Goal: Information Seeking & Learning: Learn about a topic

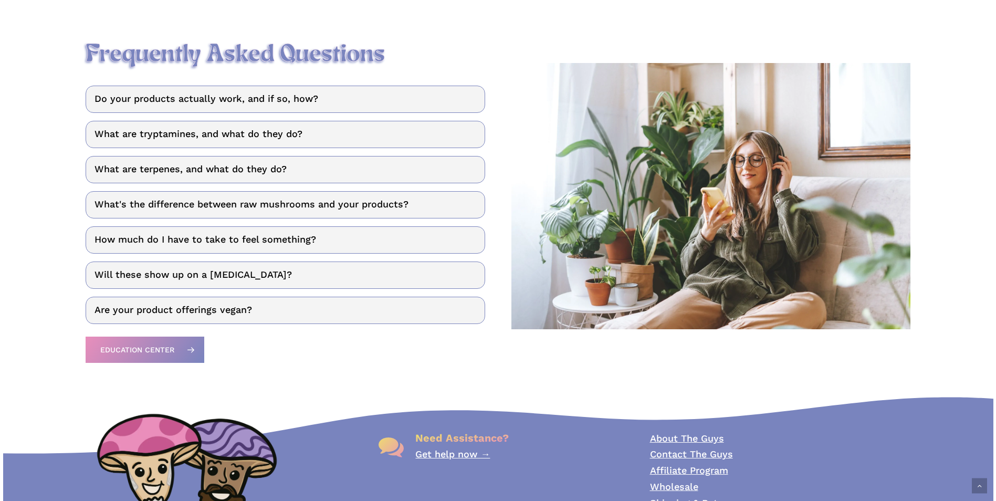
scroll to position [1418, 0]
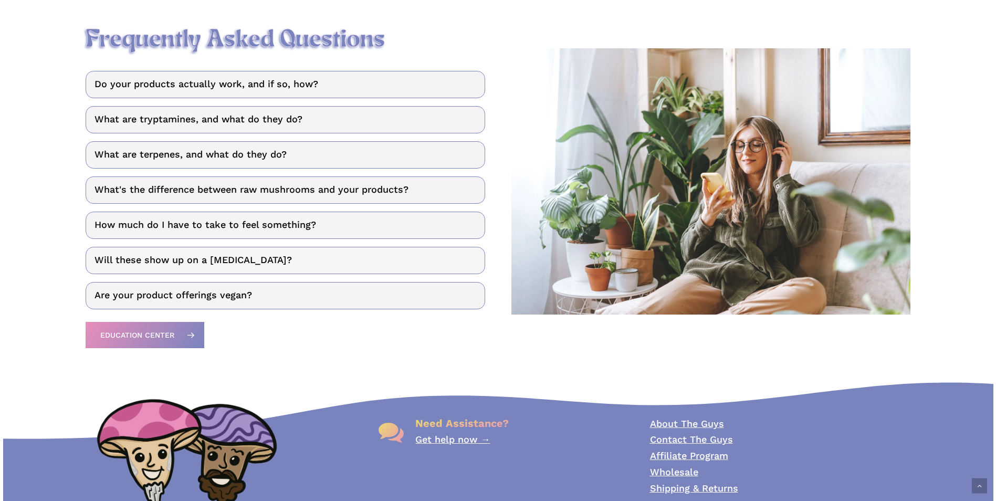
click at [240, 267] on link "Will these show up on a drug test?" at bounding box center [285, 260] width 399 height 27
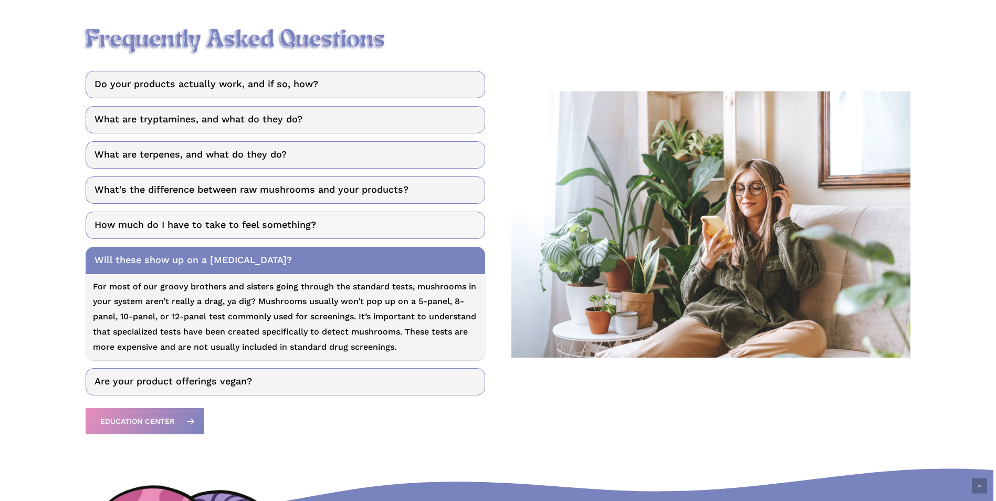
click at [254, 239] on link "How much do I have to take to feel something?" at bounding box center [285, 225] width 399 height 27
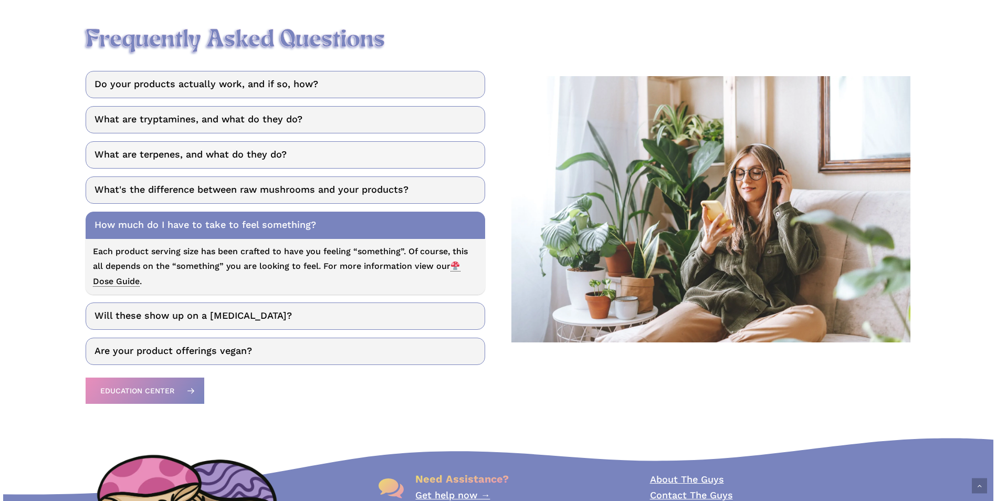
click at [152, 149] on link "What are terpenes, and what do they do?" at bounding box center [285, 154] width 399 height 27
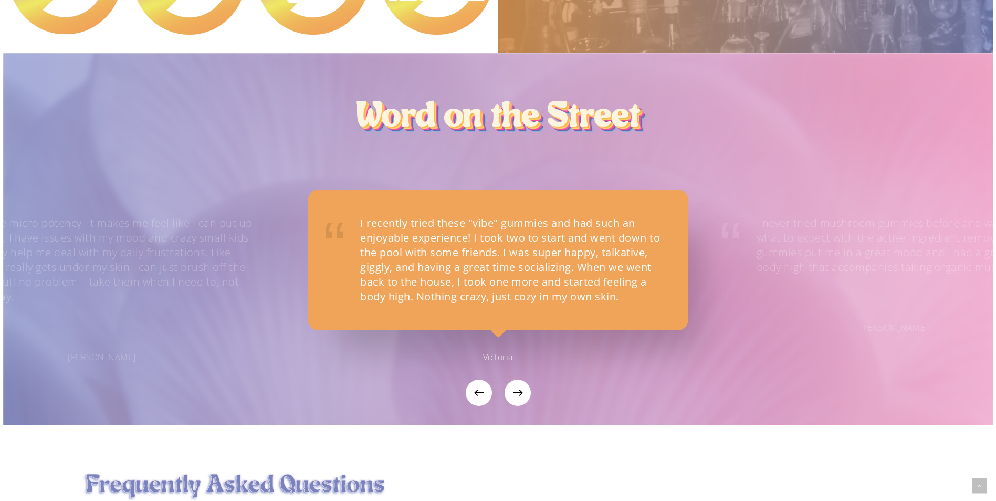
scroll to position [1182, 0]
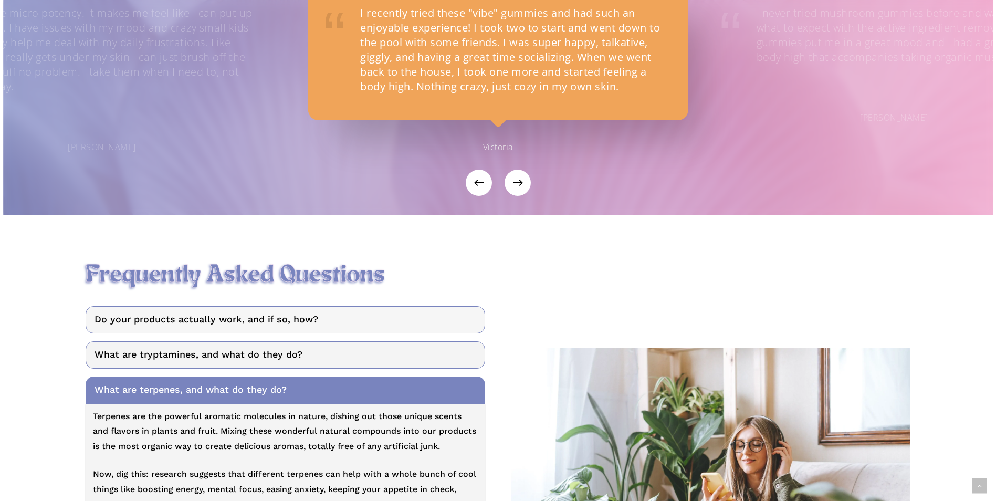
click at [239, 320] on link "Do your products actually work, and if so, how?" at bounding box center [285, 319] width 399 height 27
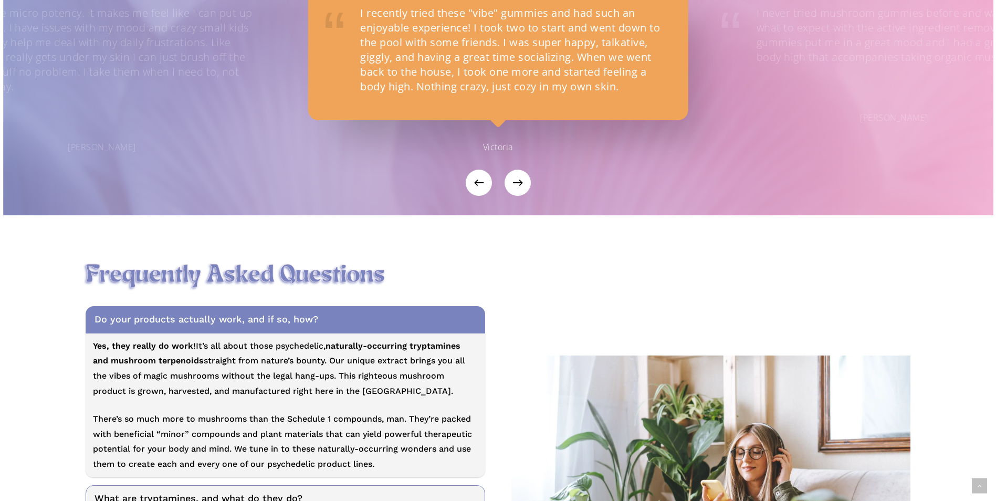
scroll to position [1287, 0]
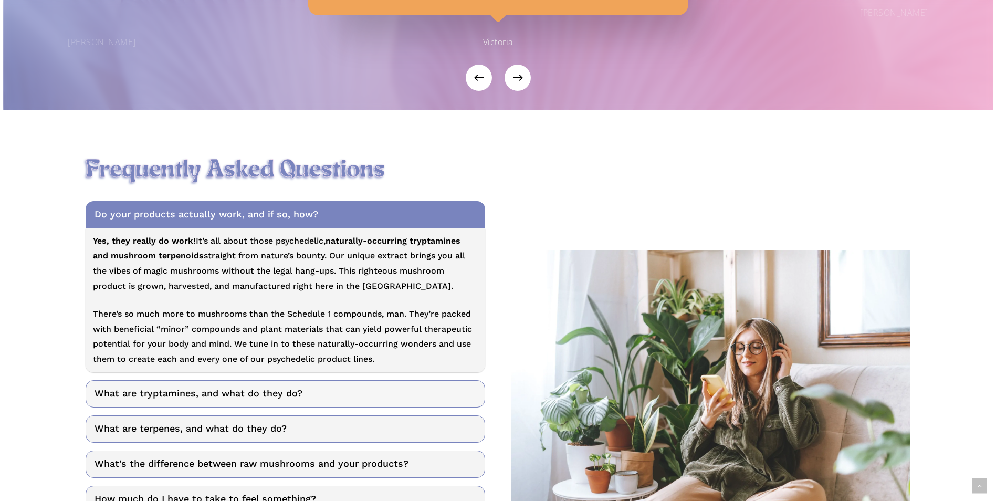
click at [239, 402] on link "What are tryptamines, and what do they do?" at bounding box center [285, 393] width 399 height 27
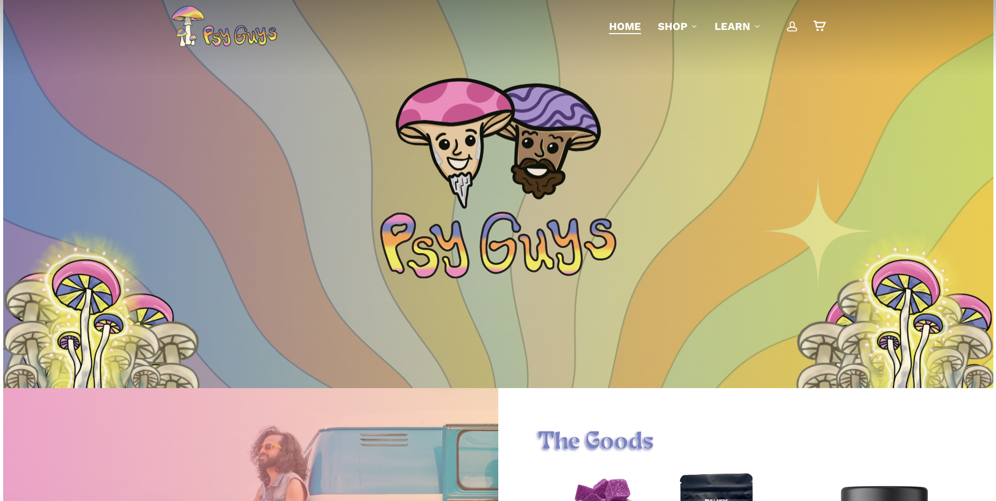
scroll to position [0, 0]
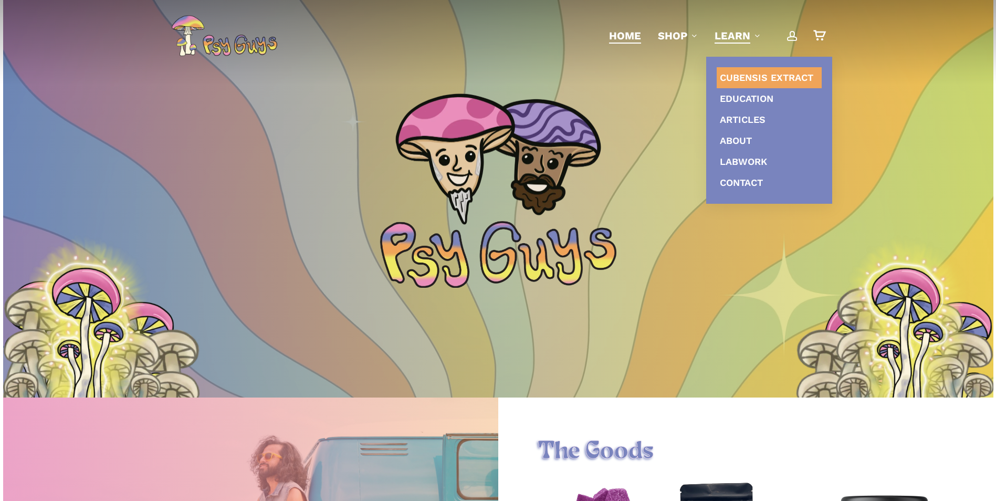
click at [750, 81] on span "Cubensis Extract" at bounding box center [766, 77] width 93 height 11
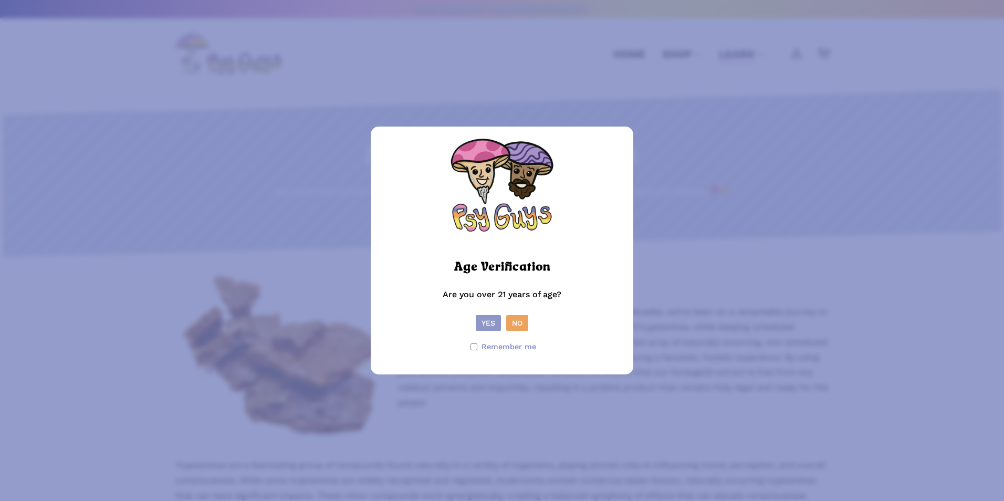
click at [487, 318] on button "Yes" at bounding box center [488, 323] width 25 height 16
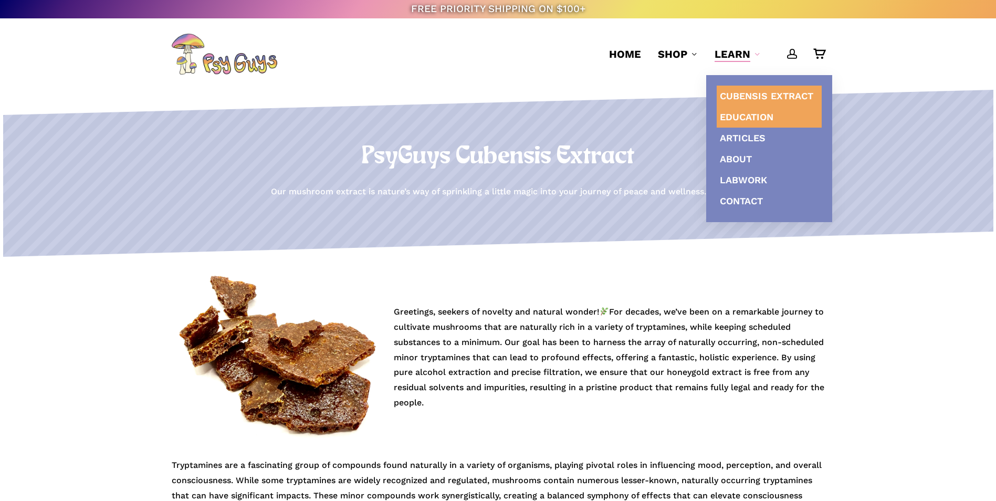
click at [753, 119] on span "Education" at bounding box center [747, 116] width 54 height 11
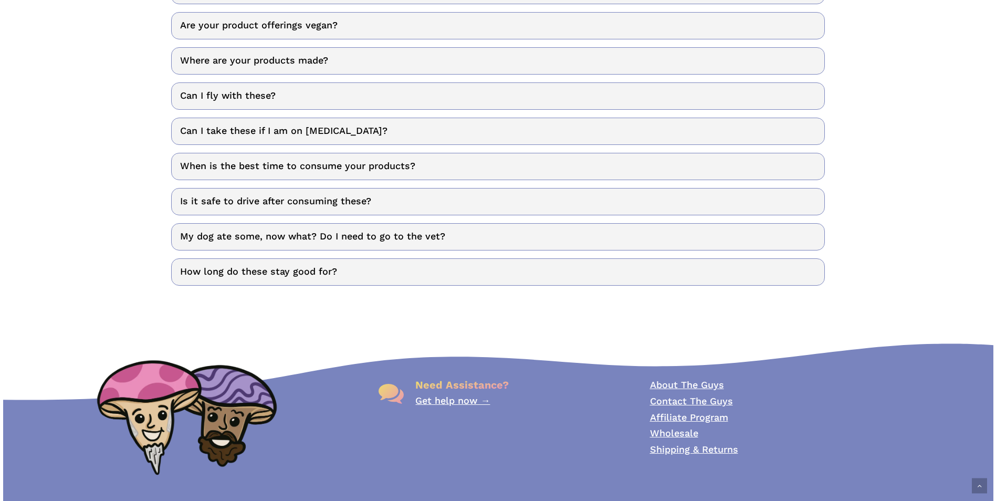
scroll to position [578, 0]
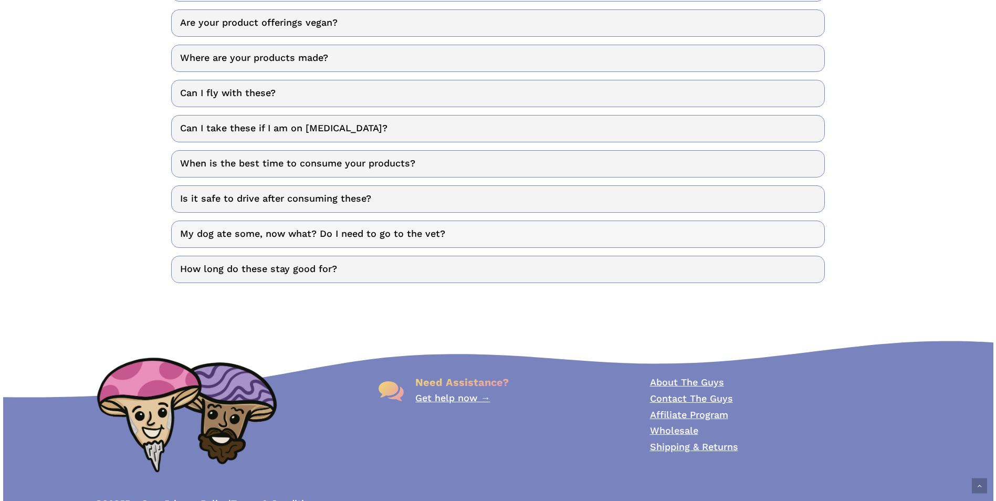
click at [312, 239] on link "My dog ate some, now what? Do I need to go to the vet?" at bounding box center [498, 234] width 654 height 27
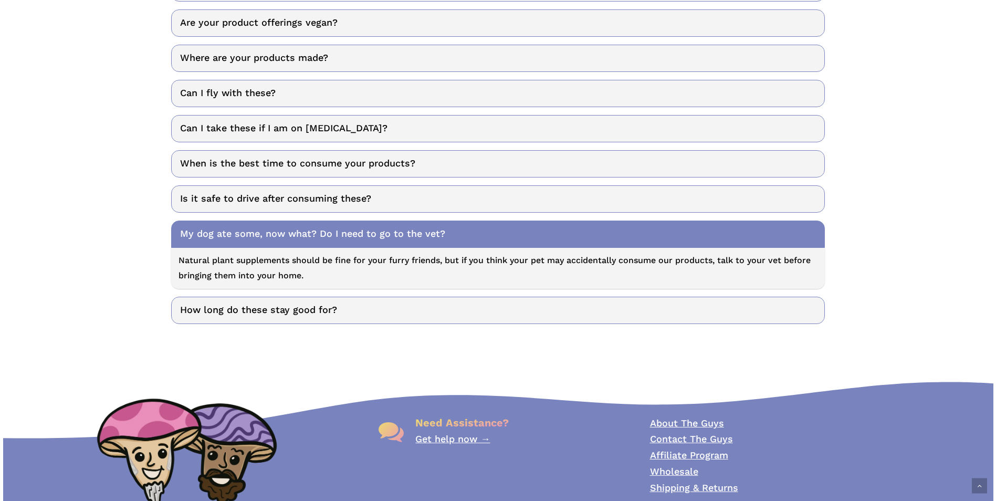
click at [312, 239] on link "My dog ate some, now what? Do I need to go to the vet?" at bounding box center [498, 234] width 654 height 27
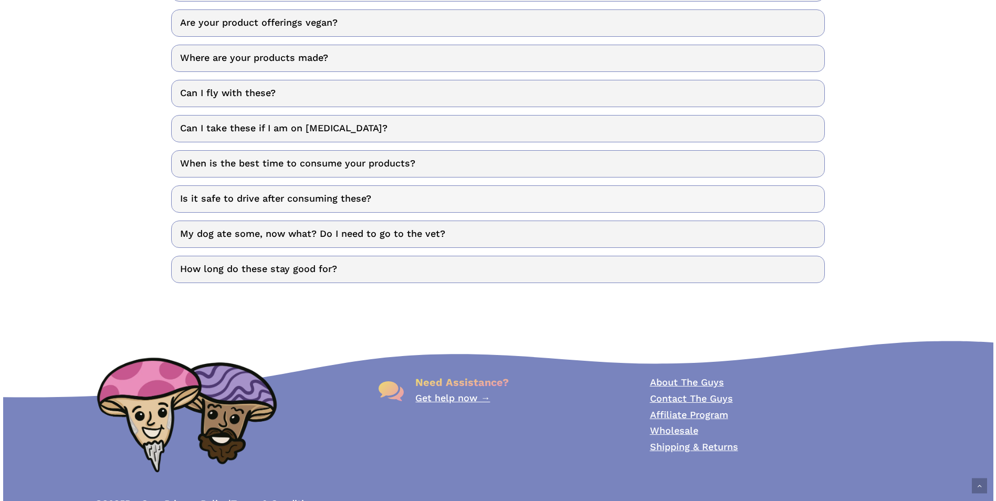
click at [328, 201] on link "Is it safe to drive after consuming these?" at bounding box center [498, 198] width 654 height 27
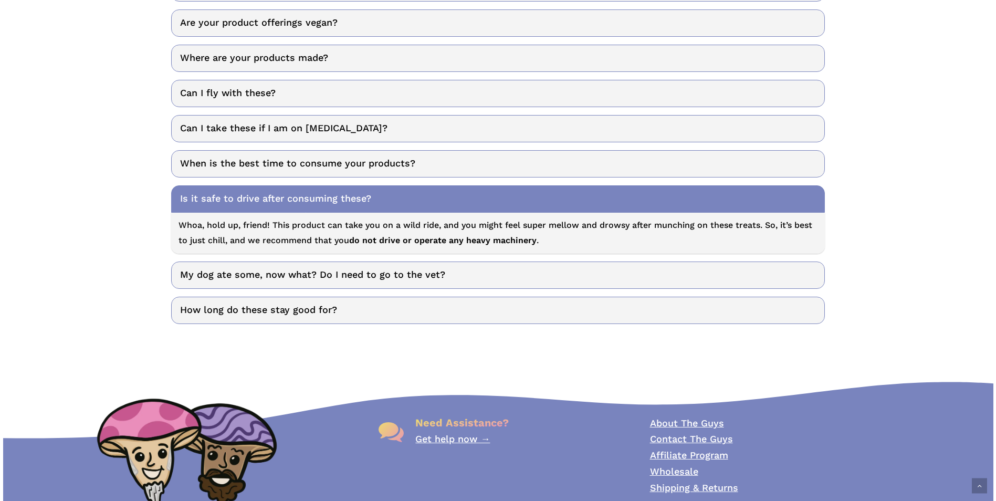
click at [328, 201] on link "Is it safe to drive after consuming these?" at bounding box center [498, 198] width 654 height 27
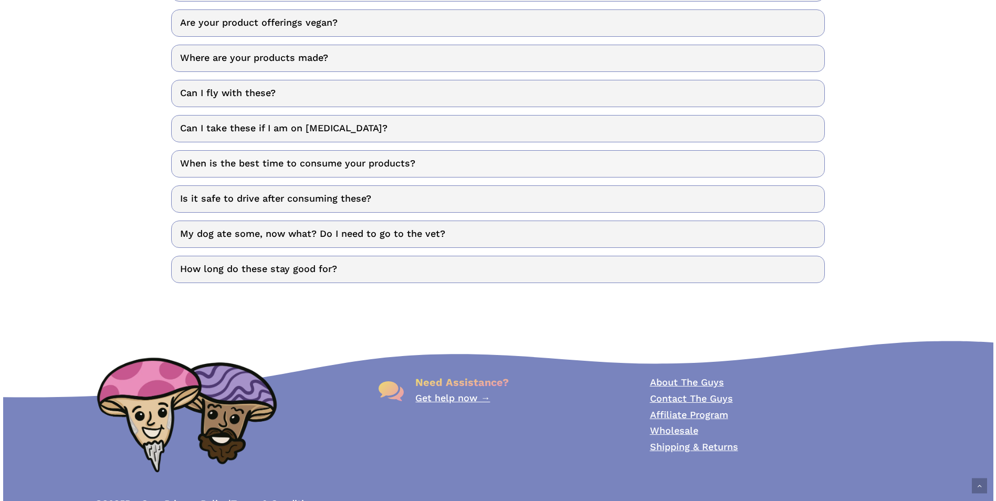
click at [368, 165] on link "When is the best time to consume your products?" at bounding box center [498, 163] width 654 height 27
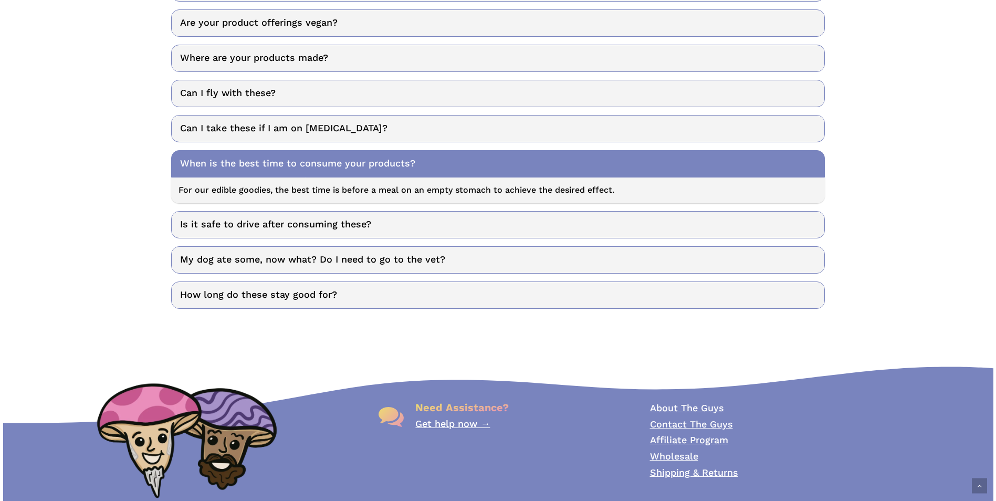
click at [368, 165] on link "When is the best time to consume your products?" at bounding box center [498, 163] width 654 height 27
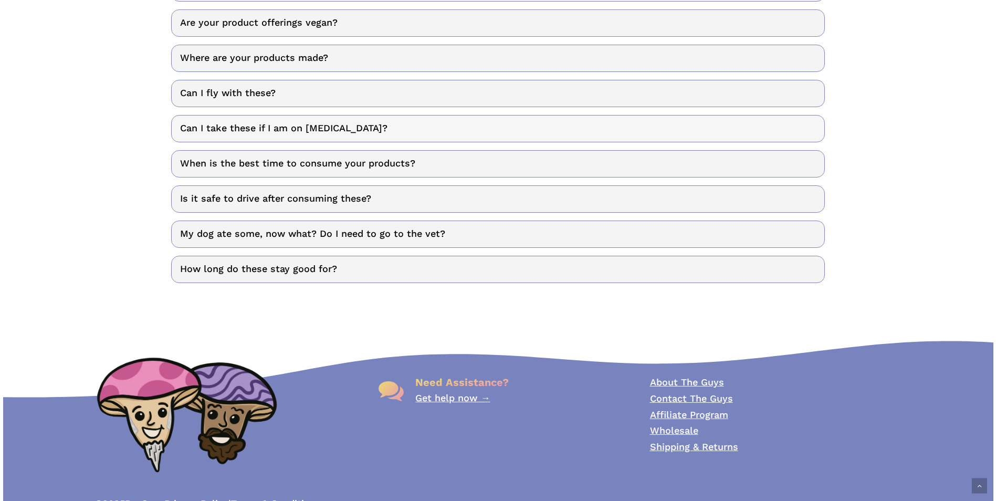
click at [369, 127] on link "Can I take these if I am on SSRIs?" at bounding box center [498, 128] width 654 height 27
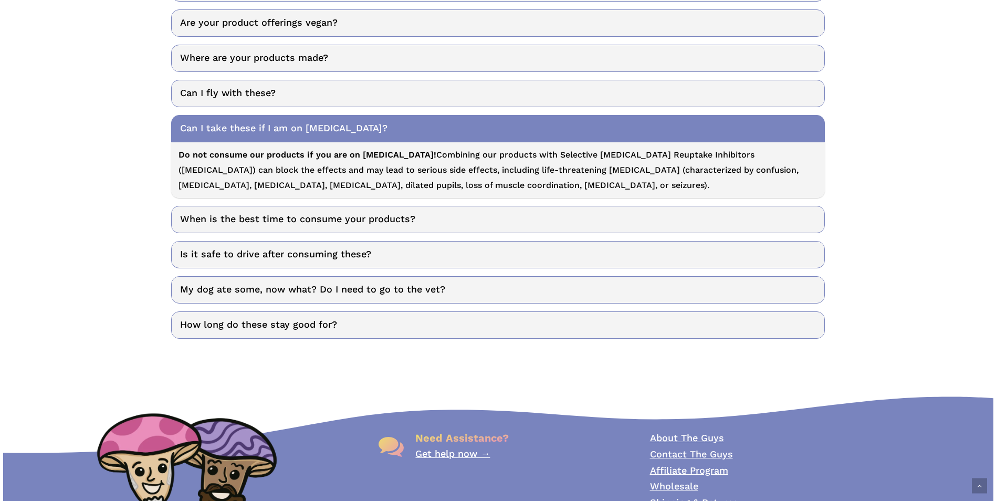
click at [369, 127] on link "Can I take these if I am on SSRIs?" at bounding box center [498, 128] width 654 height 27
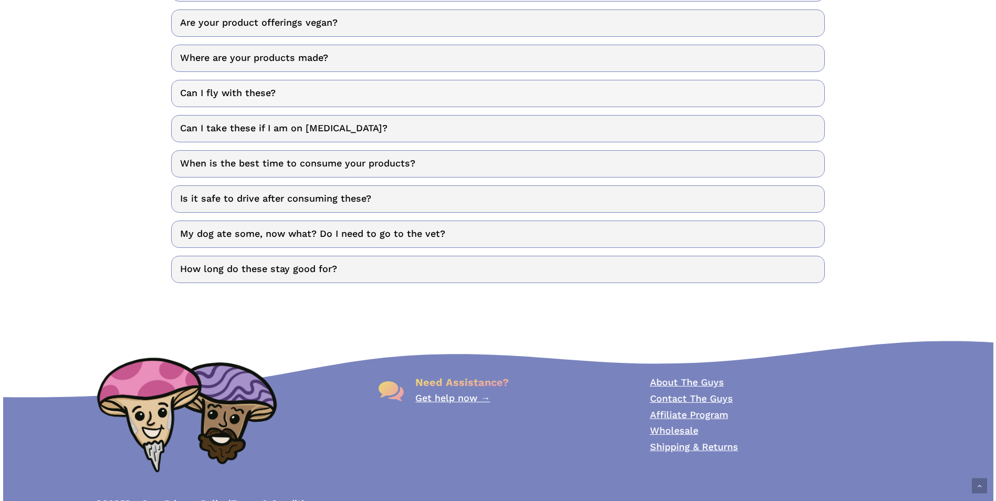
click at [360, 95] on link "Can I fly with these?" at bounding box center [498, 93] width 654 height 27
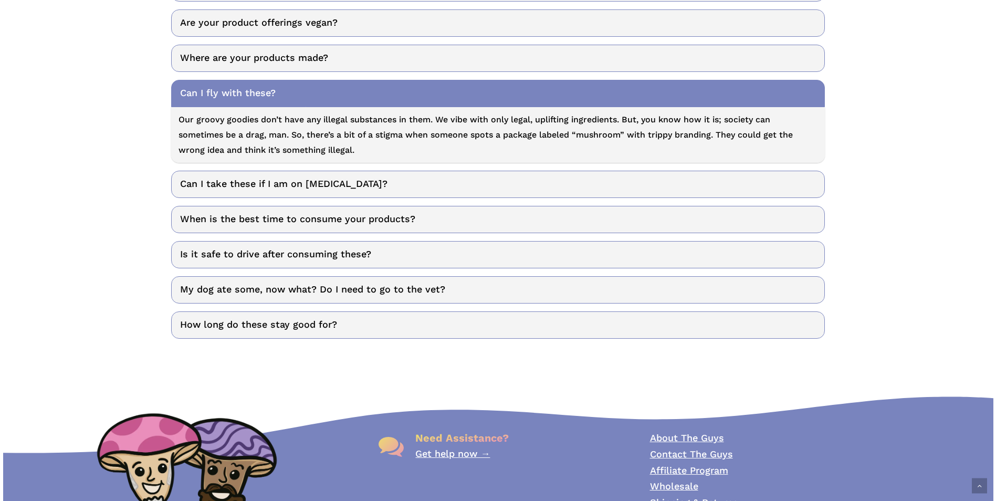
click at [360, 95] on link "Can I fly with these?" at bounding box center [498, 93] width 654 height 27
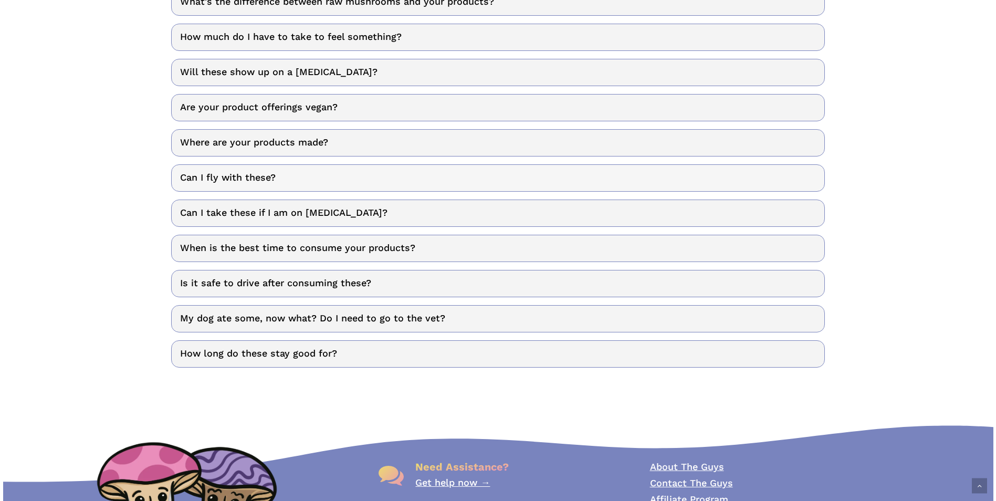
scroll to position [368, 0]
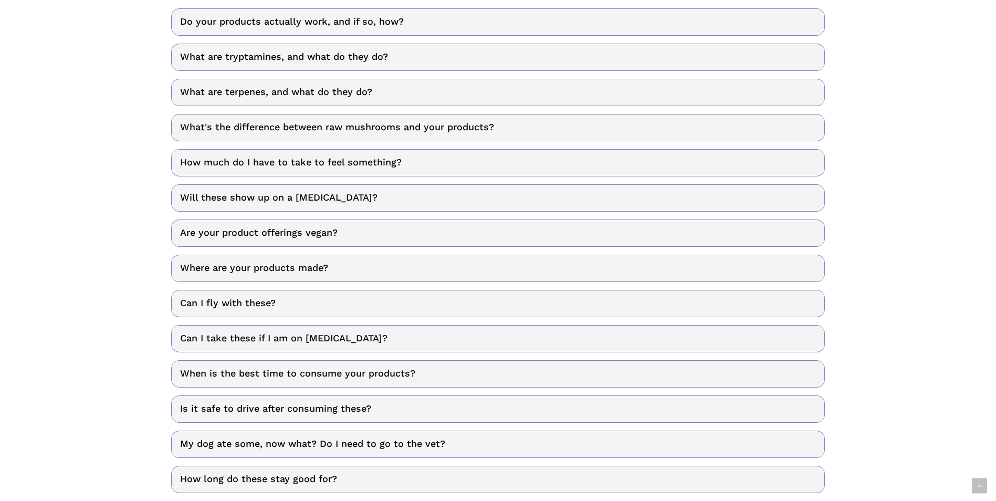
click at [284, 250] on div "Do your products actually work, and if so, how? Yes, they really do work! It’s …" at bounding box center [498, 250] width 654 height 485
click at [294, 261] on link "Where are your products made?" at bounding box center [498, 268] width 654 height 27
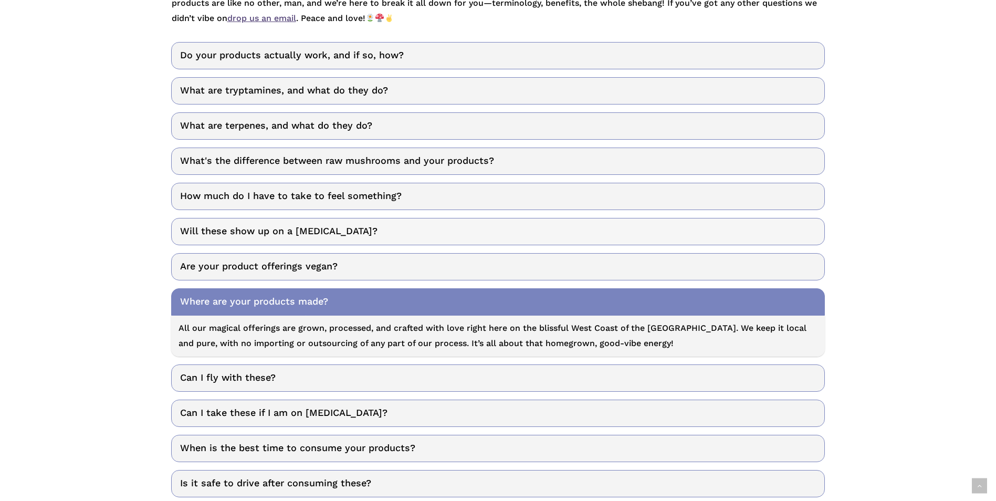
scroll to position [315, 0]
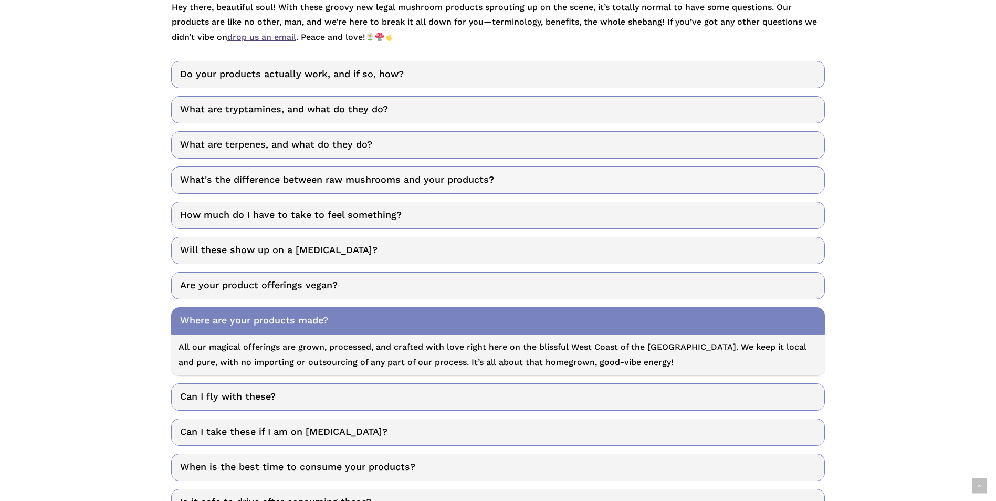
click at [533, 179] on link "What's the difference between raw mushrooms and your products?" at bounding box center [498, 179] width 654 height 27
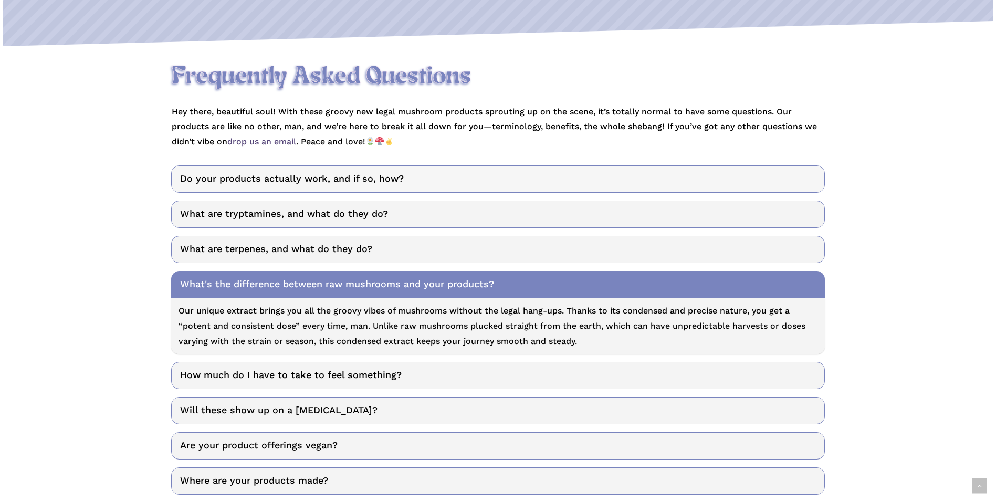
scroll to position [210, 0]
click at [455, 178] on link "Do your products actually work, and if so, how?" at bounding box center [498, 179] width 654 height 27
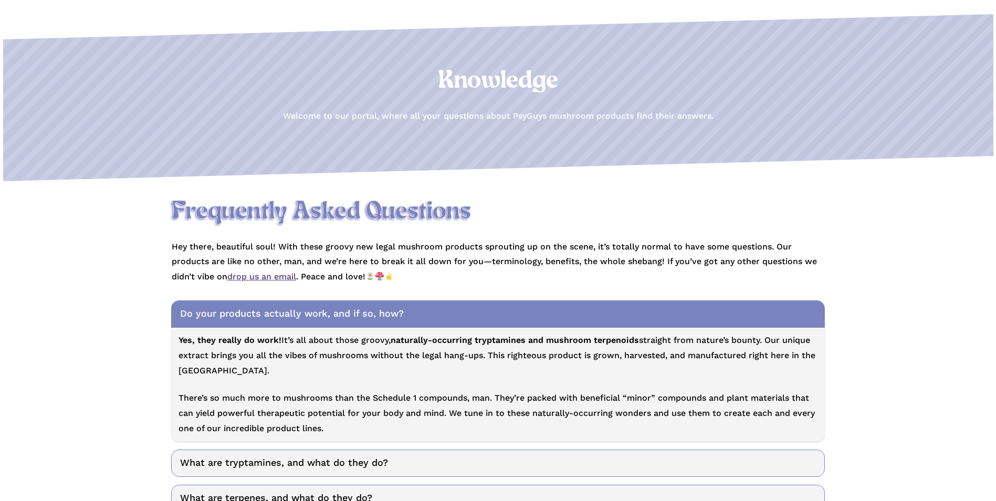
scroll to position [0, 0]
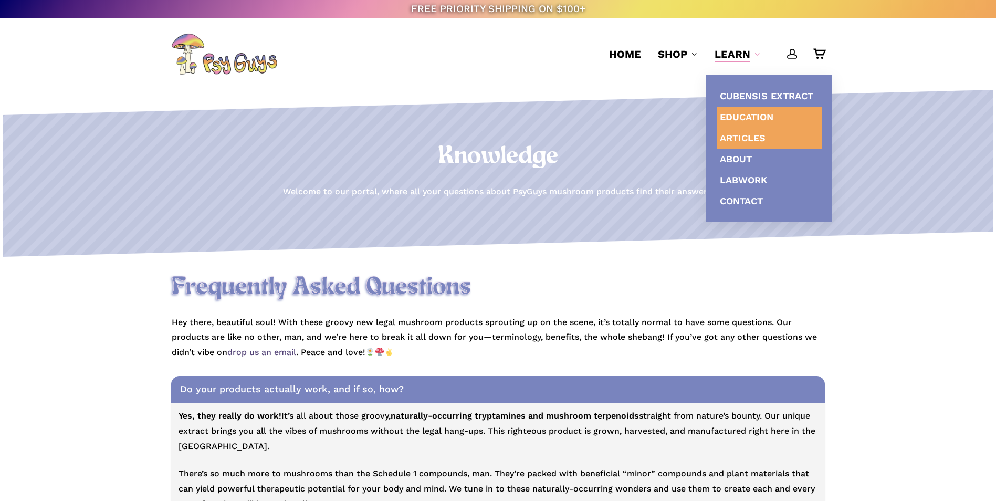
click at [751, 140] on span "Articles" at bounding box center [743, 137] width 46 height 11
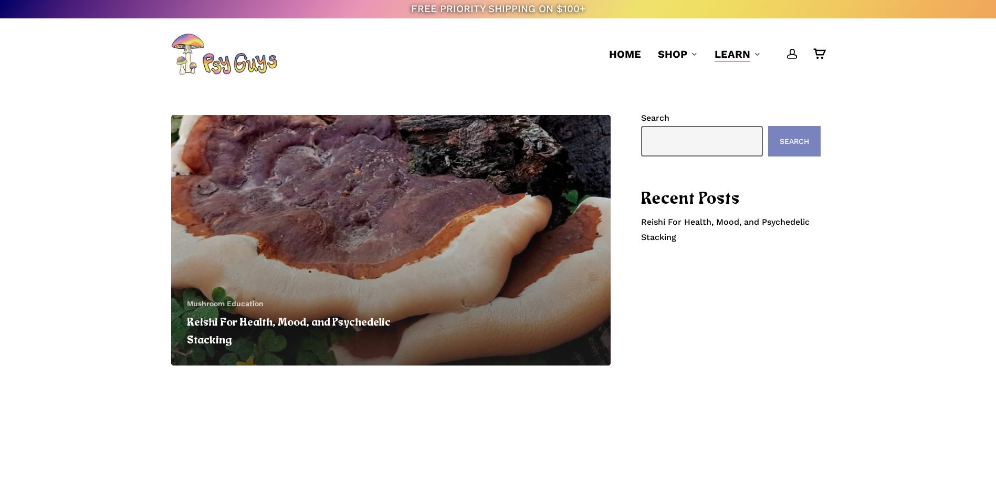
click at [296, 227] on link "Reishi For Health, Mood, and Psychedelic Stacking" at bounding box center [390, 240] width 439 height 250
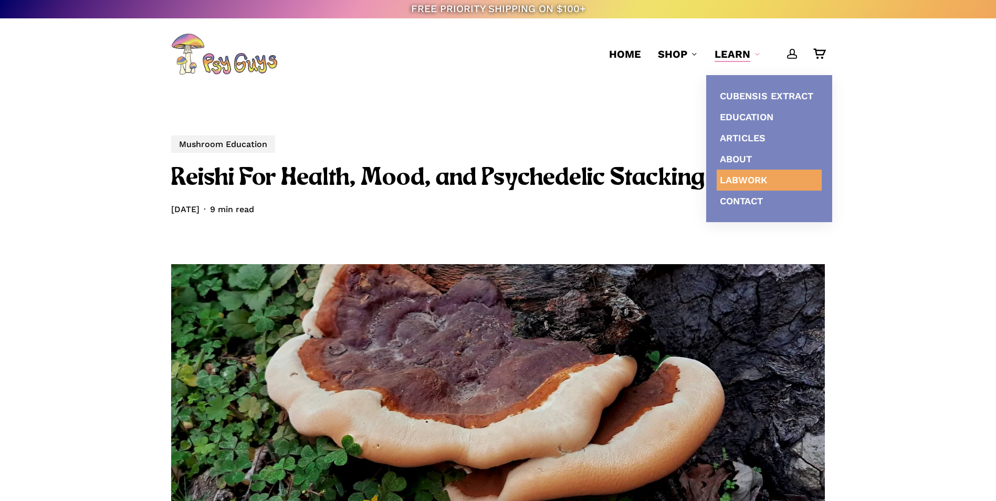
click at [754, 177] on span "Labwork" at bounding box center [743, 179] width 47 height 11
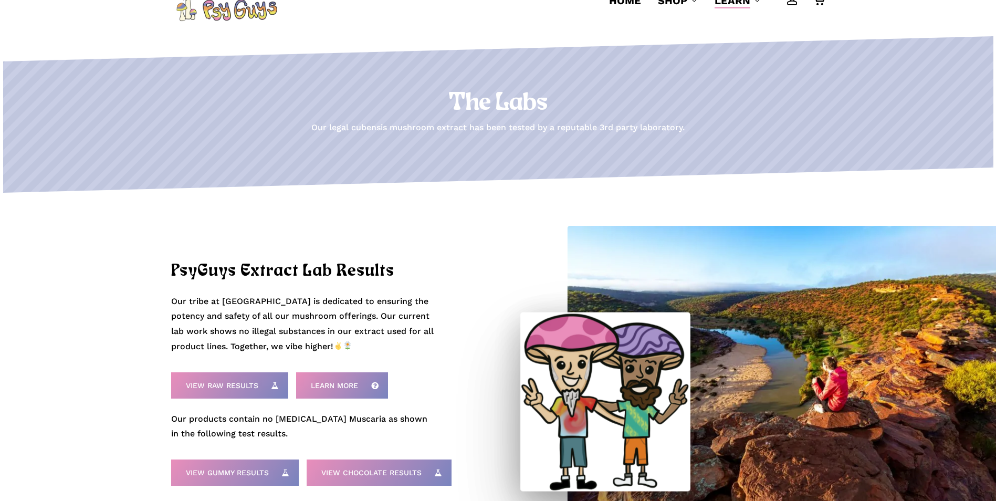
scroll to position [105, 0]
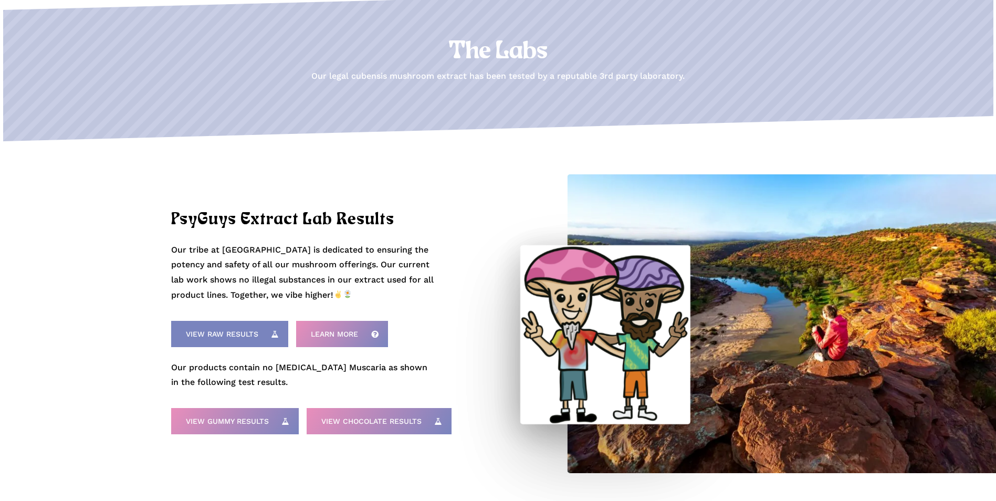
click at [257, 335] on span "View Raw Results" at bounding box center [222, 334] width 72 height 11
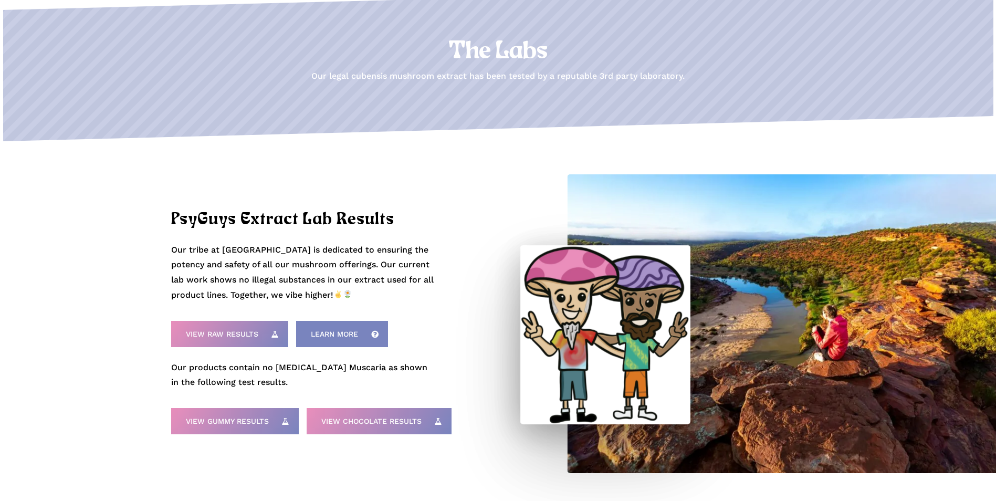
click at [342, 339] on span "Learn More" at bounding box center [334, 334] width 47 height 11
